Goal: Task Accomplishment & Management: Manage account settings

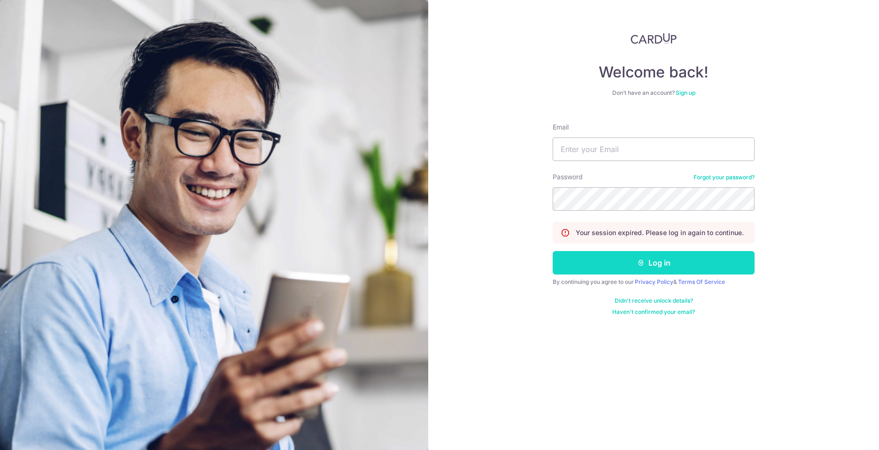
type input "[EMAIL_ADDRESS][DOMAIN_NAME]"
click at [645, 263] on button "Log in" at bounding box center [654, 262] width 202 height 23
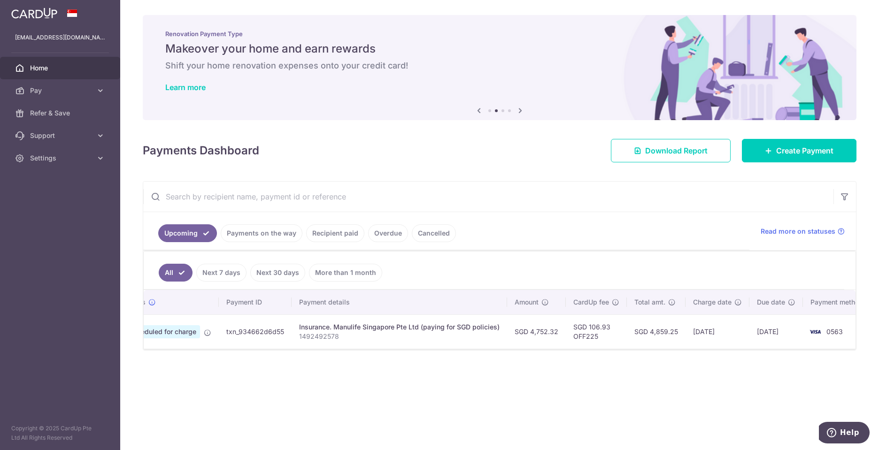
scroll to position [0, 57]
click at [54, 70] on span "Home" at bounding box center [61, 67] width 62 height 9
